Goal: Transaction & Acquisition: Purchase product/service

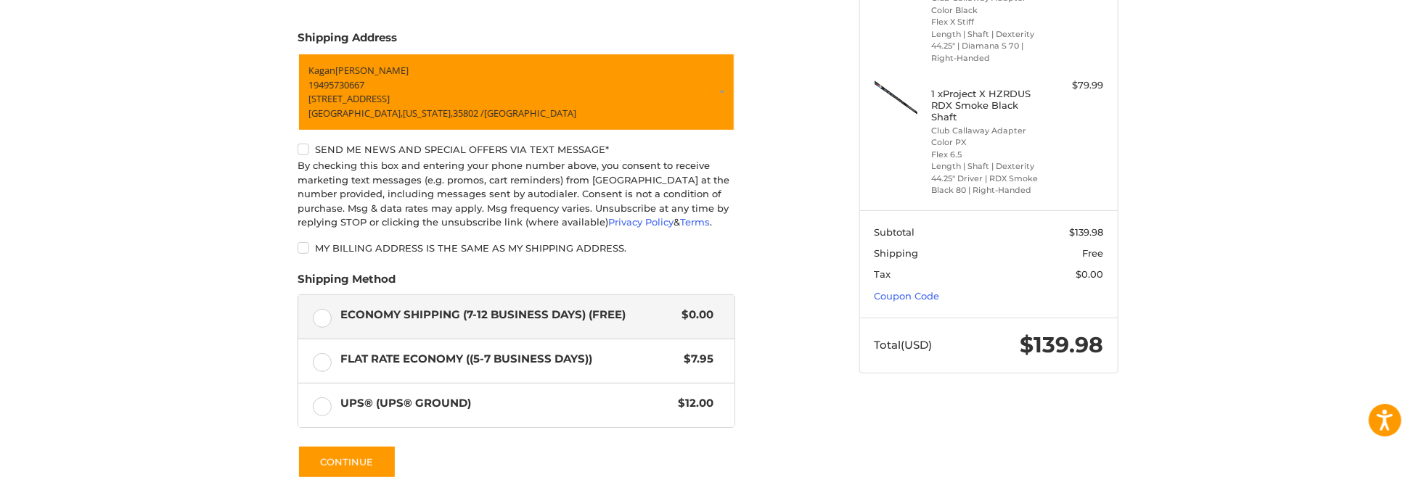
scroll to position [276, 0]
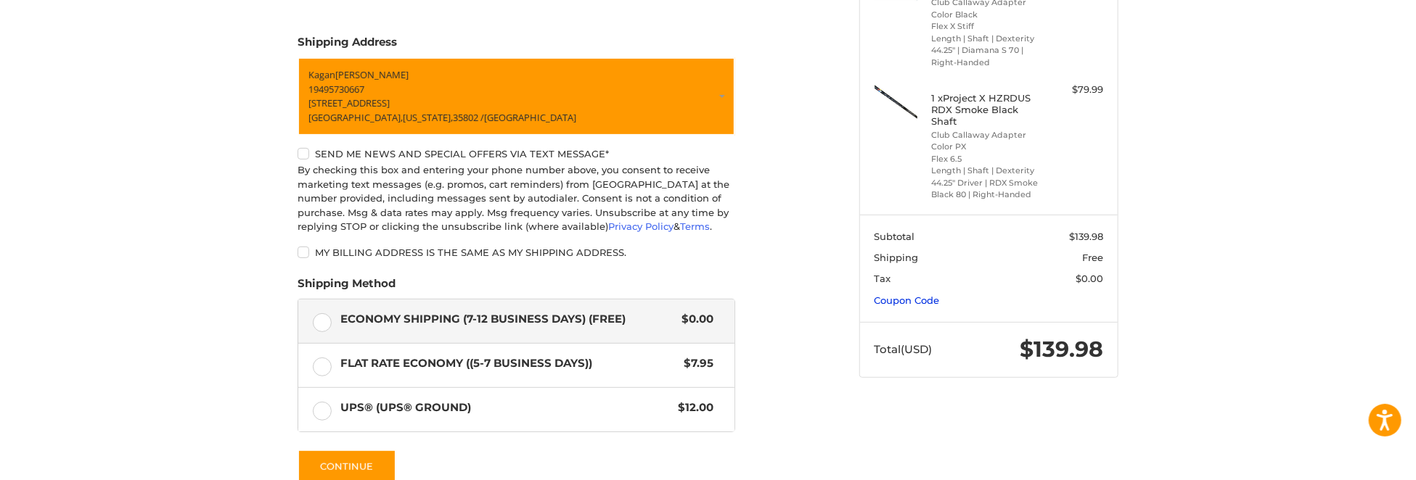
click at [927, 303] on link "Coupon Code" at bounding box center [906, 301] width 65 height 12
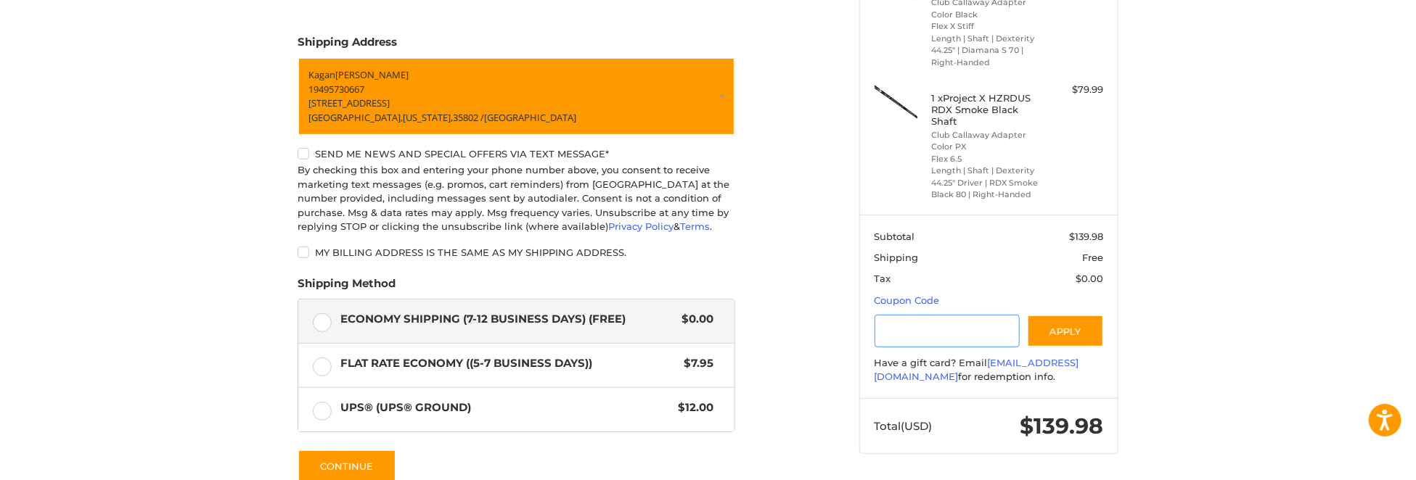
click at [933, 335] on input "Gift Certificate or Coupon Code" at bounding box center [947, 331] width 146 height 33
click at [1069, 328] on button "Apply" at bounding box center [1065, 331] width 77 height 33
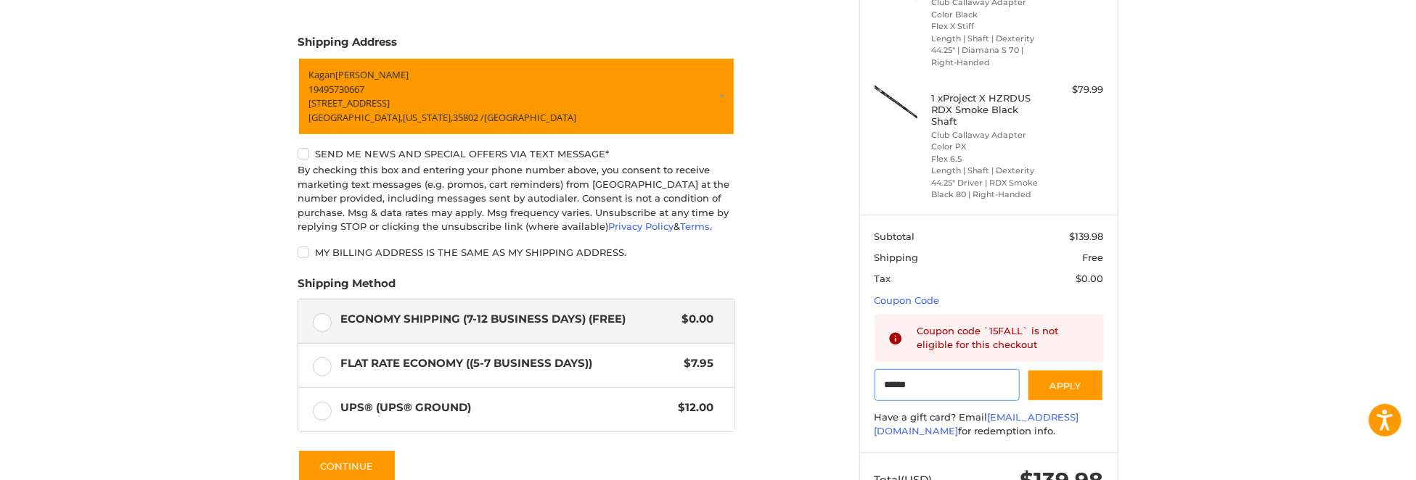
click at [967, 383] on input "******" at bounding box center [947, 385] width 146 height 33
drag, startPoint x: 967, startPoint y: 383, endPoint x: 898, endPoint y: 392, distance: 70.2
click at [898, 392] on input "******" at bounding box center [947, 385] width 146 height 33
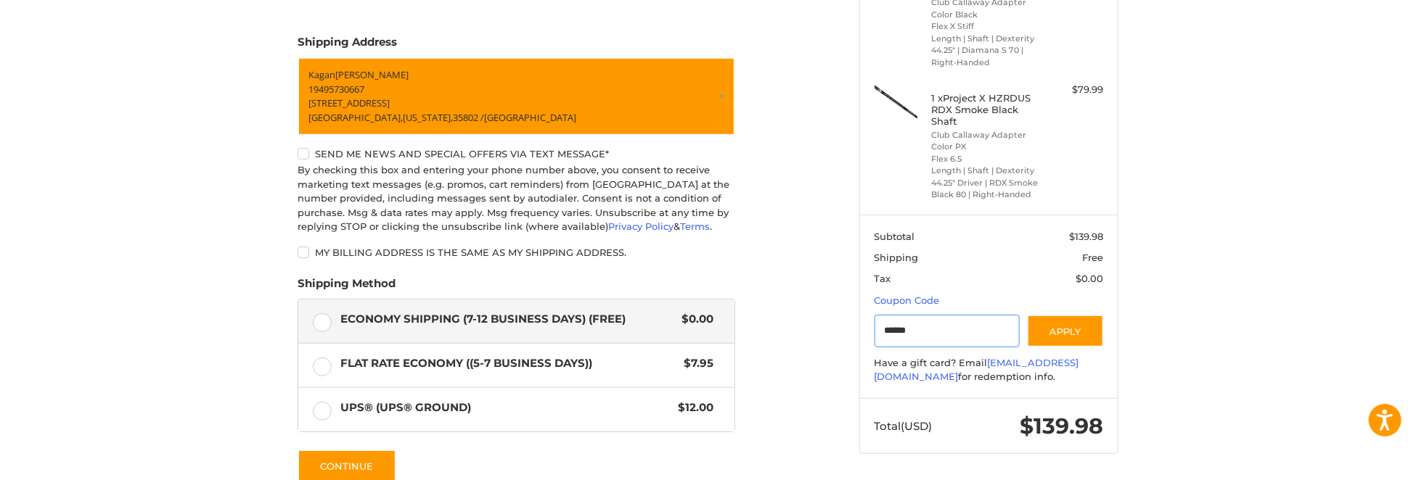
paste input "**"
click at [1083, 337] on button "Apply" at bounding box center [1065, 331] width 77 height 33
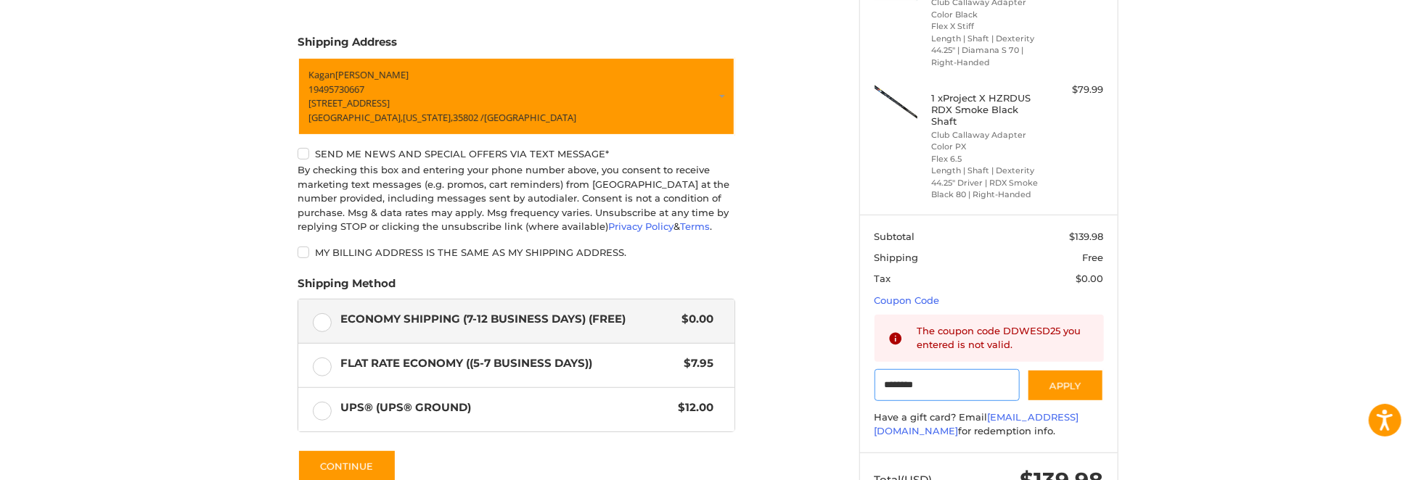
drag, startPoint x: 956, startPoint y: 387, endPoint x: 794, endPoint y: 382, distance: 161.9
click at [798, 383] on div "Customer [EMAIL_ADDRESS][DOMAIN_NAME] Sign Out Shipping Shipping Address [PERSO…" at bounding box center [708, 233] width 871 height 786
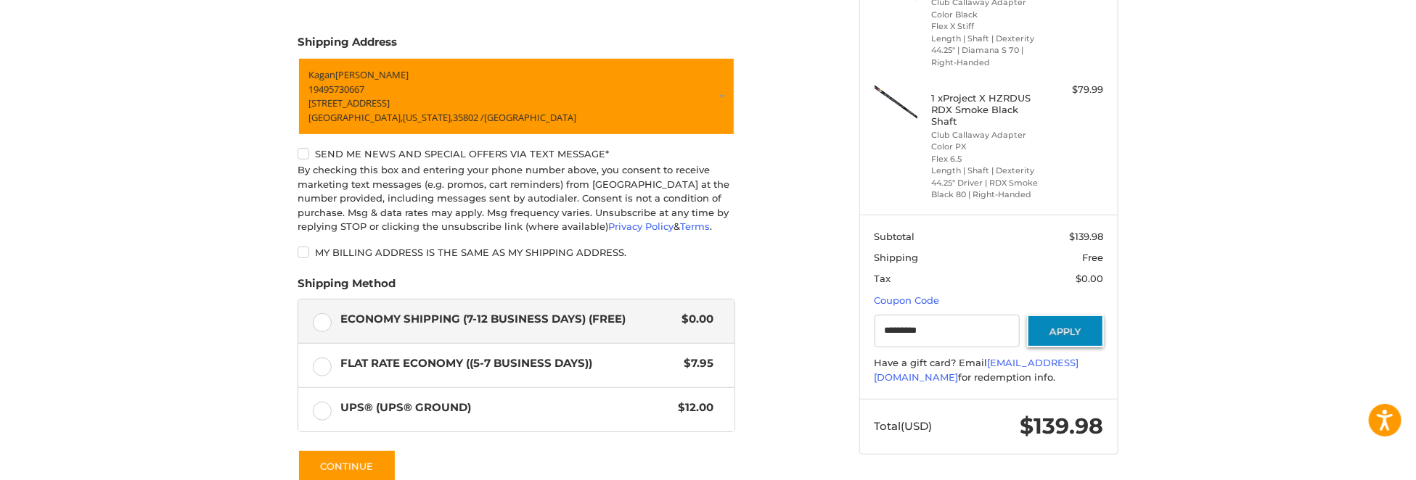
click at [1087, 325] on button "Apply" at bounding box center [1065, 331] width 77 height 33
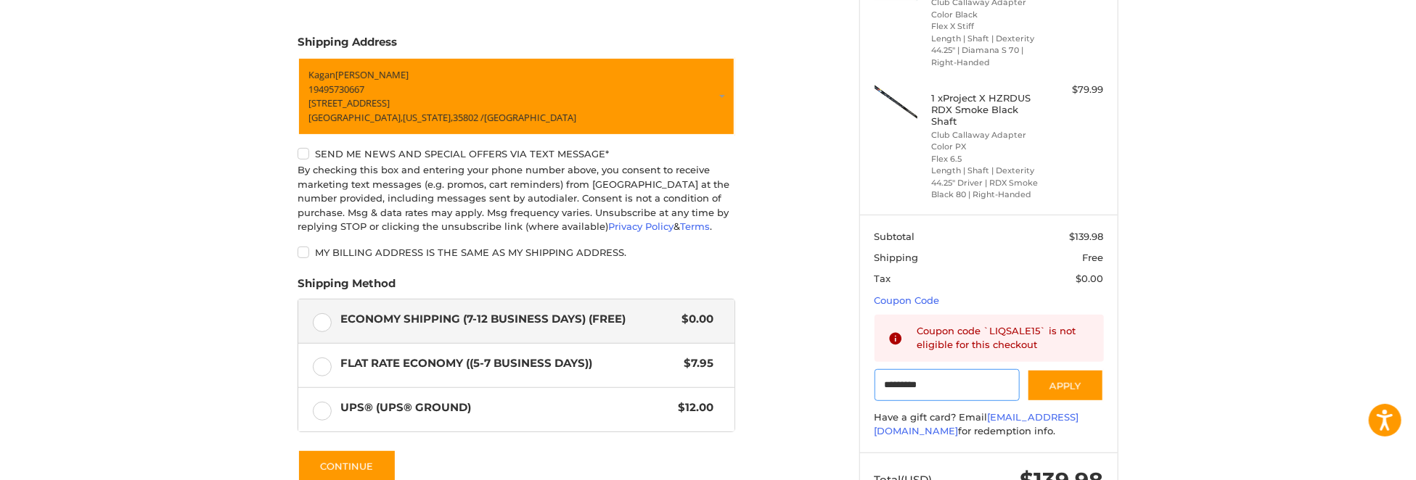
drag, startPoint x: 910, startPoint y: 384, endPoint x: 816, endPoint y: 382, distance: 94.3
click at [816, 382] on div "Customer [EMAIL_ADDRESS][DOMAIN_NAME] Sign Out Shipping Shipping Address [PERSO…" at bounding box center [708, 233] width 871 height 786
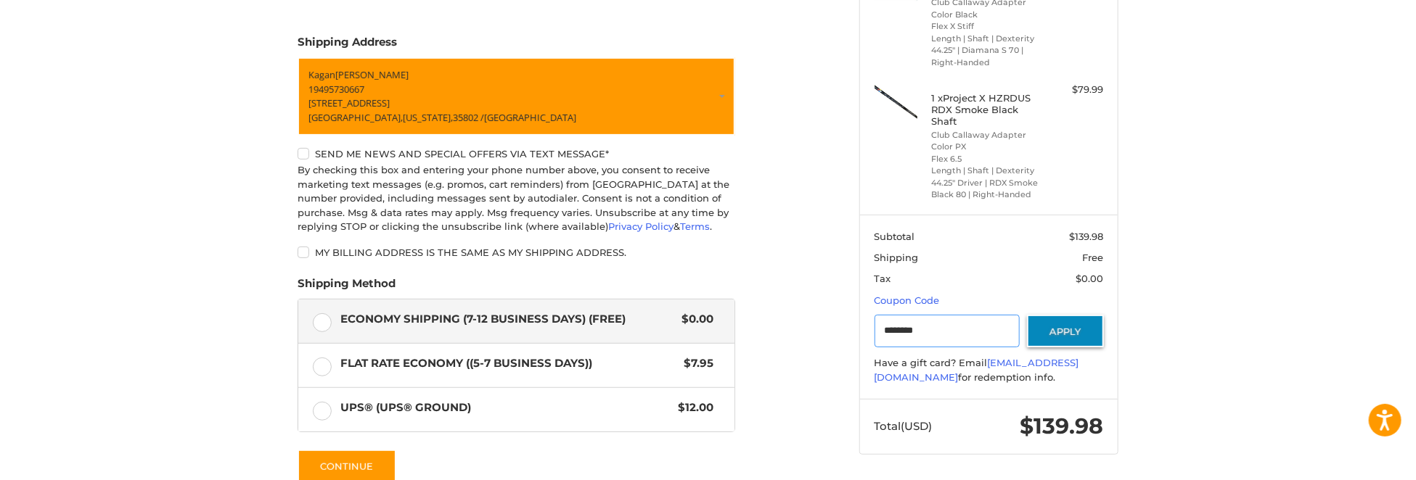
type input "********"
click at [1083, 330] on button "Apply" at bounding box center [1065, 331] width 77 height 33
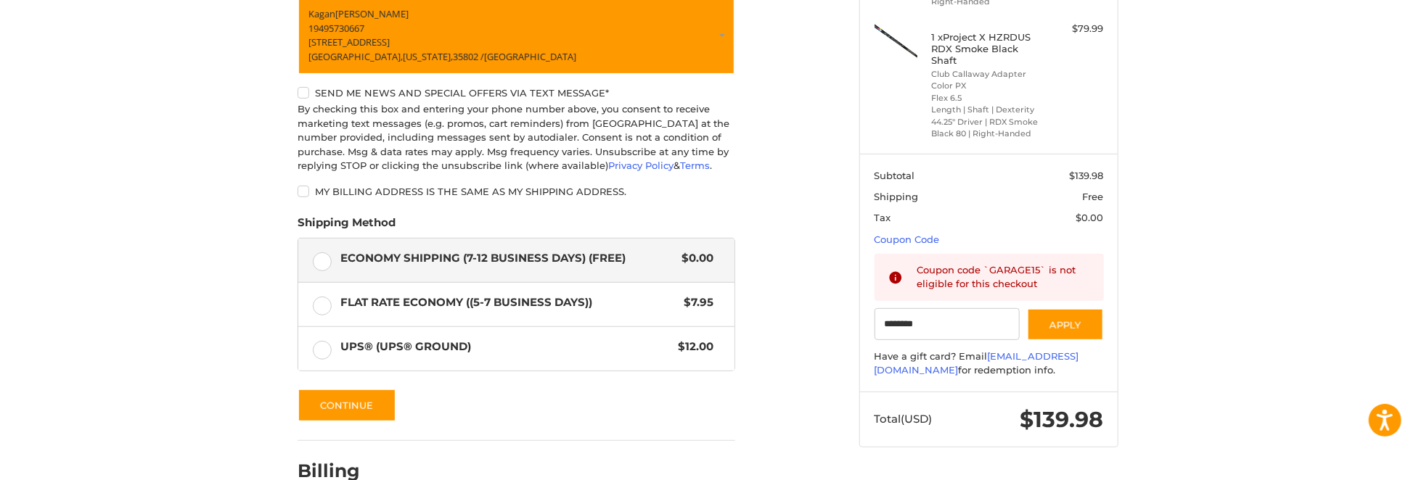
scroll to position [422, 0]
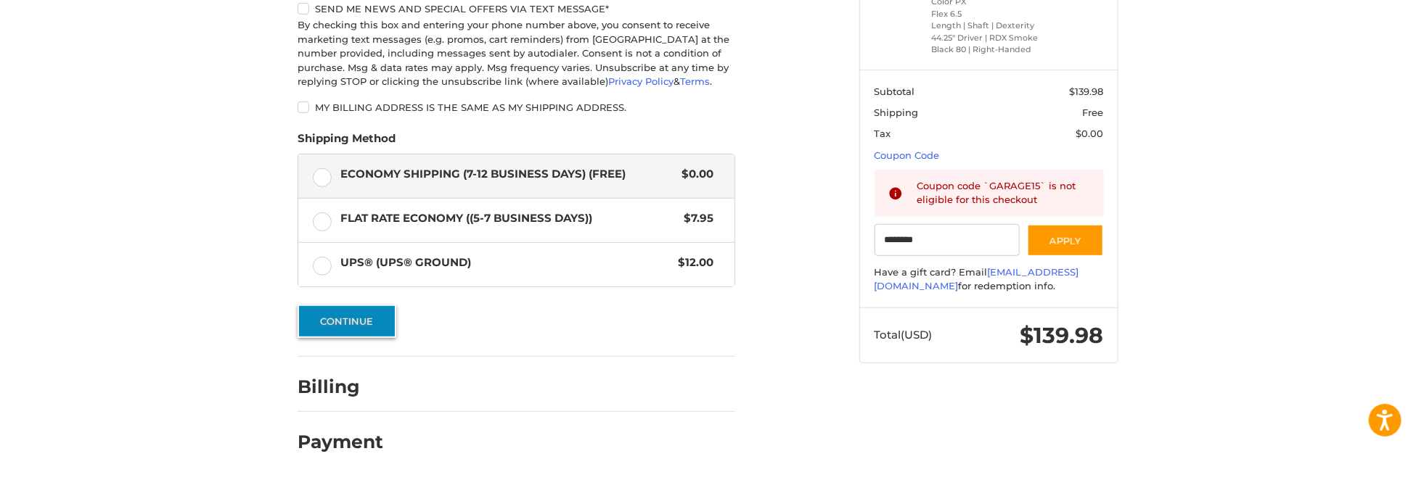
click at [369, 322] on button "Continue" at bounding box center [347, 321] width 99 height 33
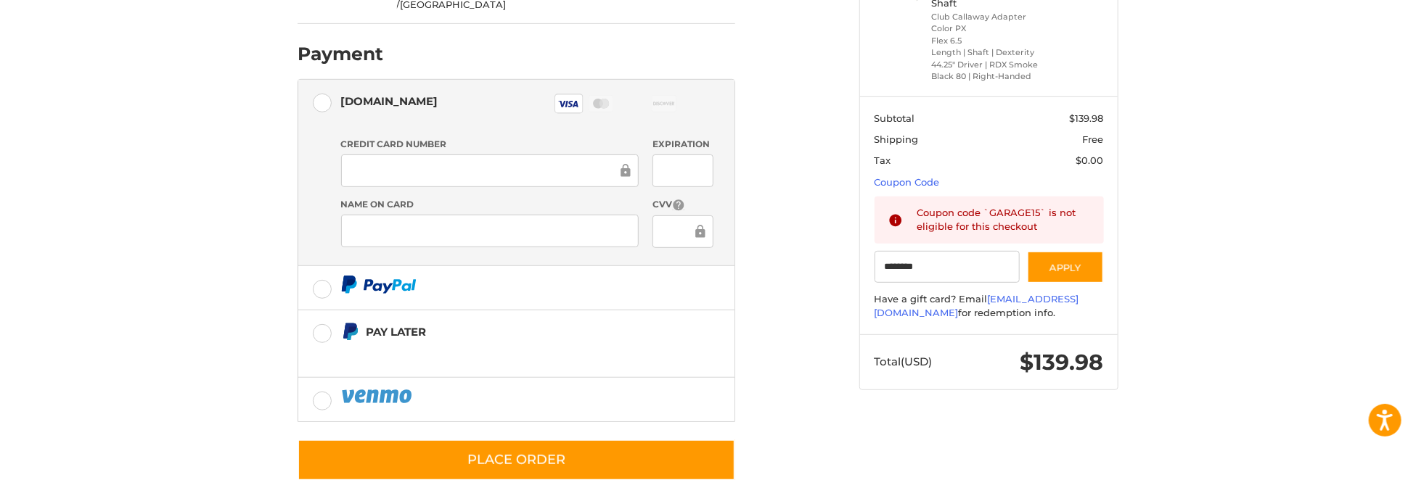
scroll to position [396, 0]
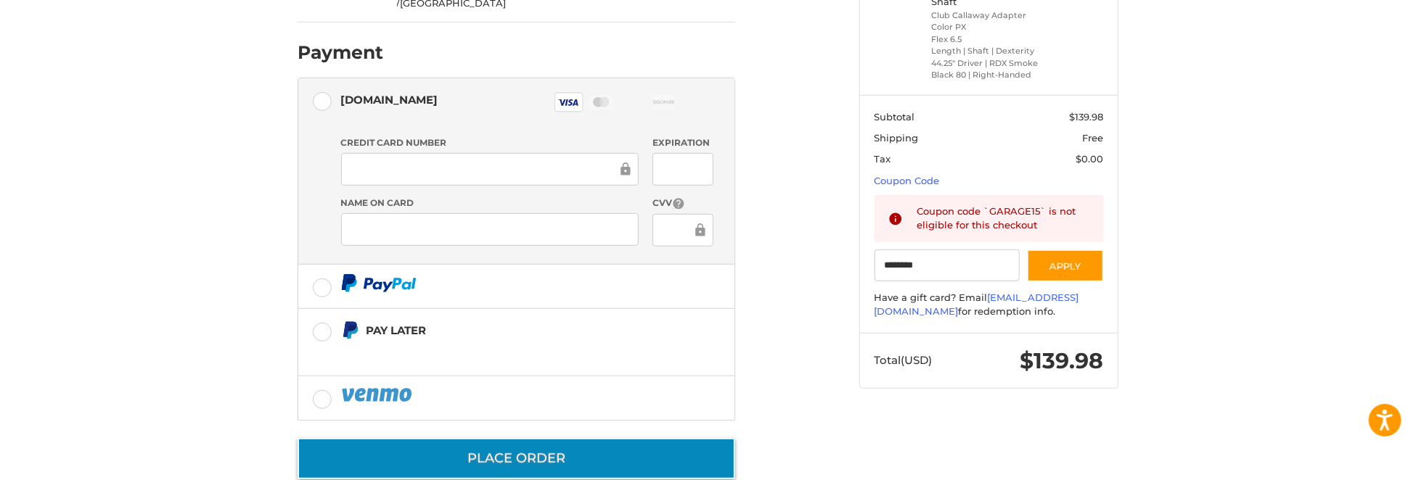
click at [624, 438] on button "Place Order" at bounding box center [517, 458] width 438 height 41
click at [549, 438] on button "Place Order" at bounding box center [517, 458] width 438 height 41
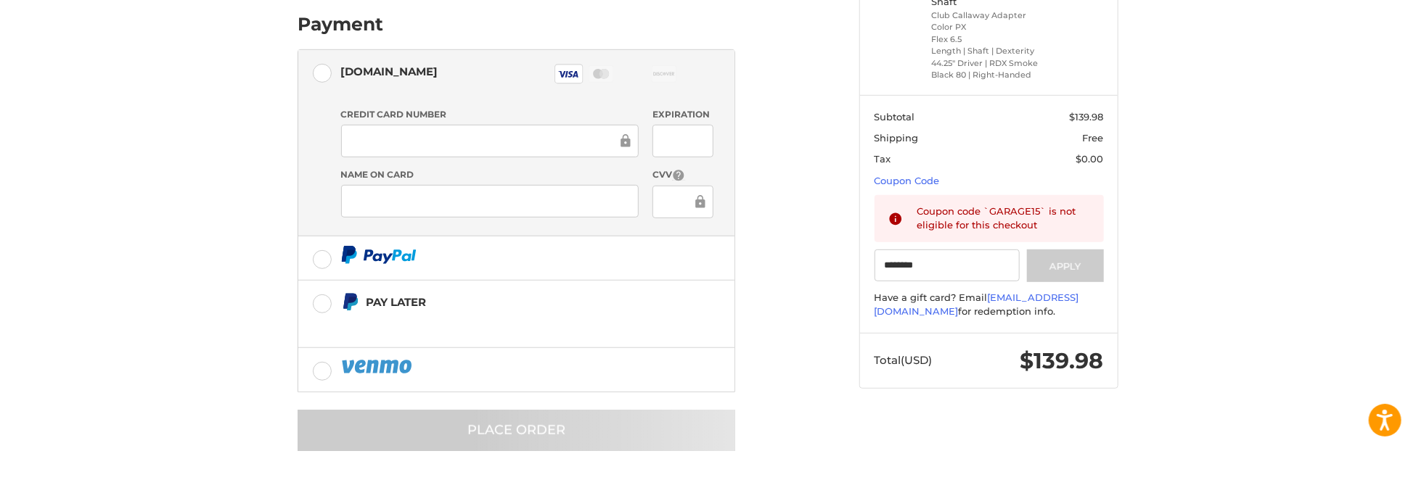
scroll to position [39, 0]
